Goal: Transaction & Acquisition: Obtain resource

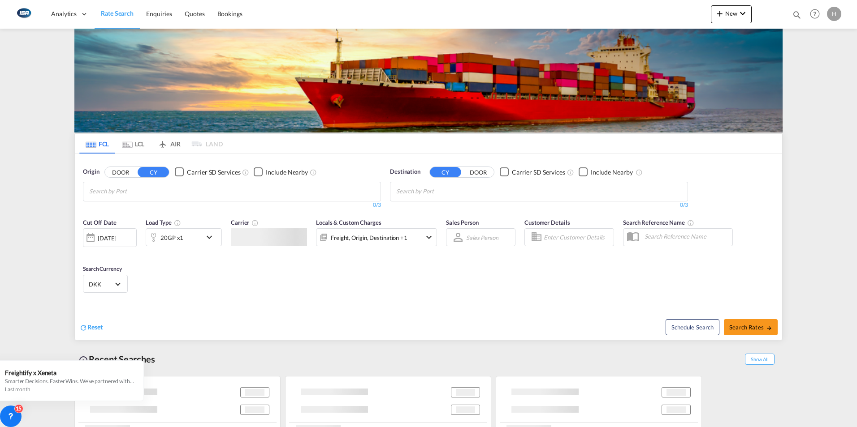
click at [116, 94] on img at bounding box center [428, 81] width 708 height 104
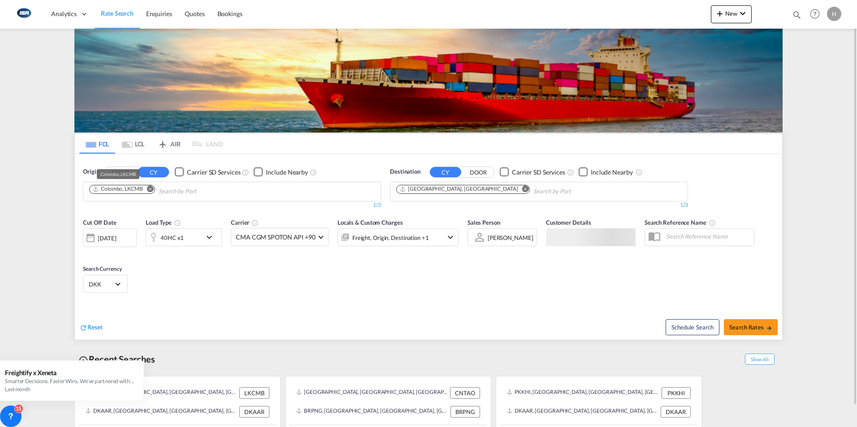
click at [119, 188] on div "Colombo, LKCMB" at bounding box center [117, 189] width 51 height 8
drag, startPoint x: 144, startPoint y: 186, endPoint x: 150, endPoint y: 187, distance: 5.4
click at [145, 186] on button "Remove" at bounding box center [147, 189] width 13 height 9
click at [150, 186] on input "Chips input." at bounding box center [131, 192] width 85 height 14
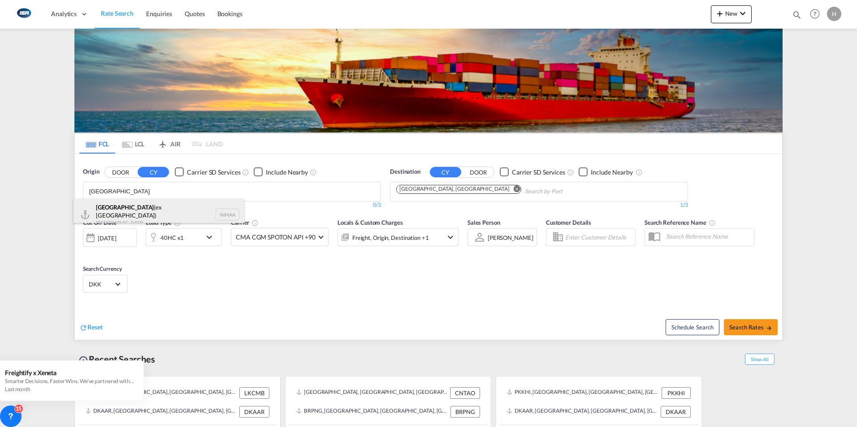
type input "[GEOGRAPHIC_DATA]"
click at [137, 208] on div "[GEOGRAPHIC_DATA] (ex [GEOGRAPHIC_DATA]) [GEOGRAPHIC_DATA] INMAA" at bounding box center [158, 215] width 170 height 32
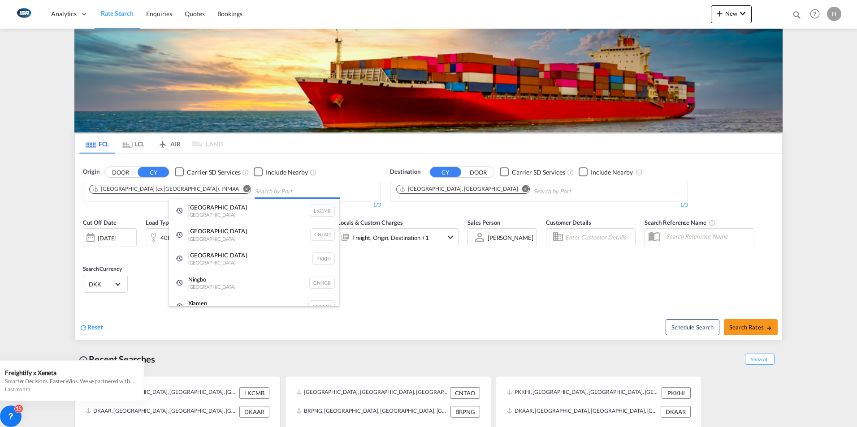
click at [224, 188] on body "Analytics Dashboard Rate Search Enquiries Quotes Bookings" at bounding box center [428, 213] width 857 height 427
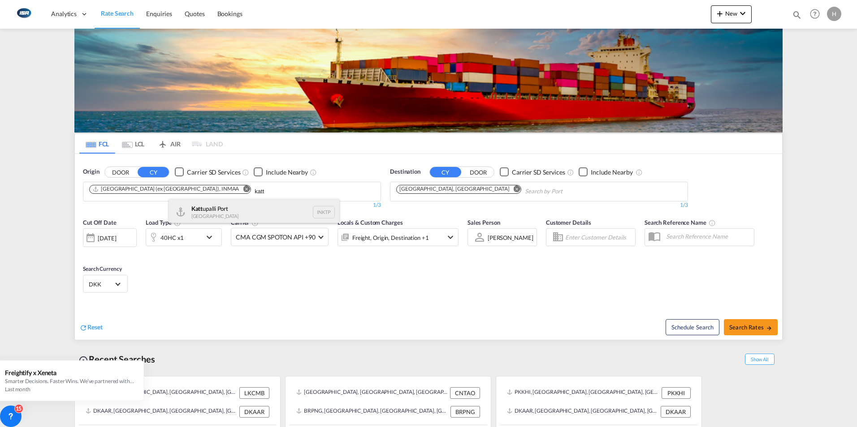
type input "katt"
click at [209, 211] on div "Katt upalli [GEOGRAPHIC_DATA] INKTP" at bounding box center [254, 212] width 170 height 27
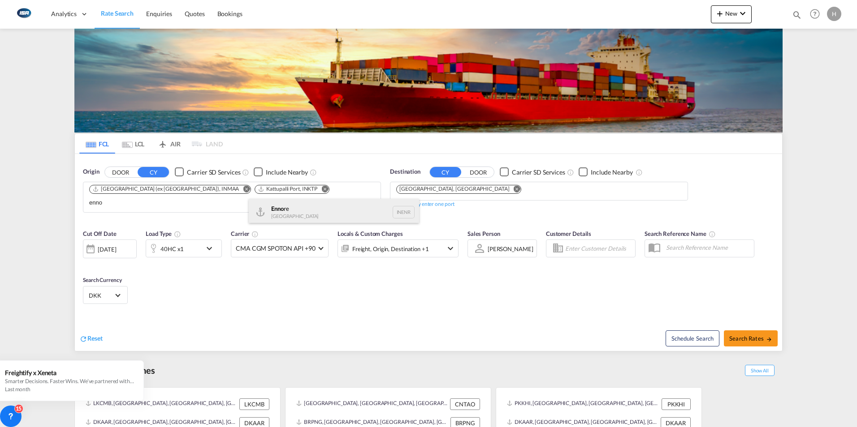
type input "enno"
click at [279, 212] on div "Enno re India INENR" at bounding box center [334, 212] width 170 height 27
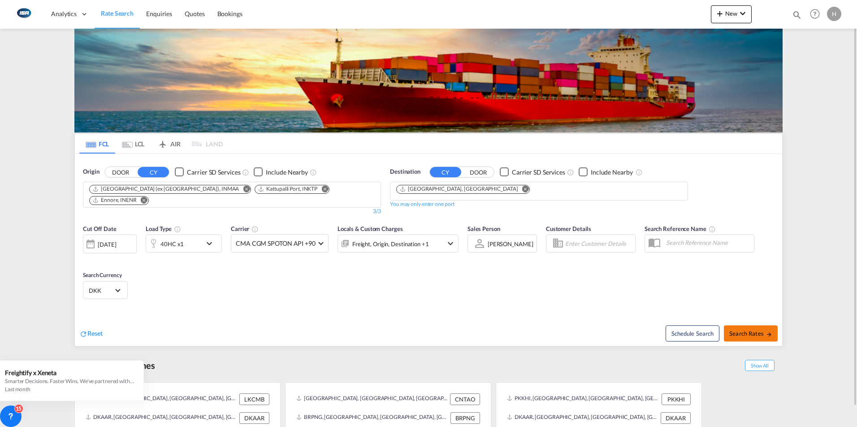
click at [761, 326] on button "Search Rates" at bounding box center [751, 334] width 54 height 16
type input "INMAA,INKTP,INENR to DKAAR / [DATE]"
